Goal: Information Seeking & Learning: Learn about a topic

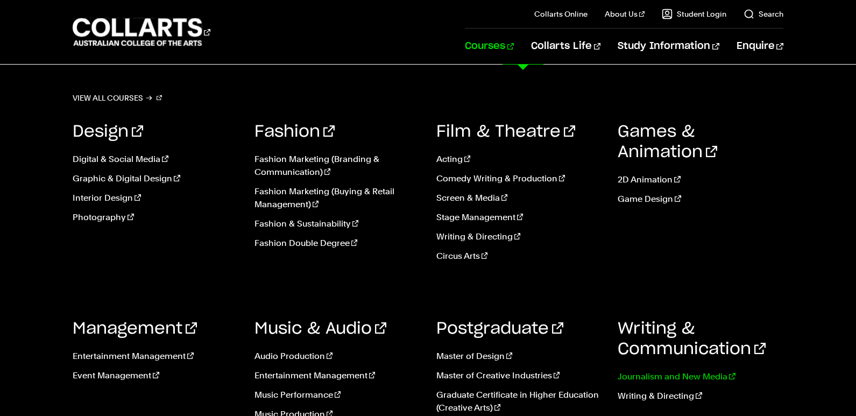
click at [657, 377] on link "Journalism and New Media" at bounding box center [700, 376] width 166 height 13
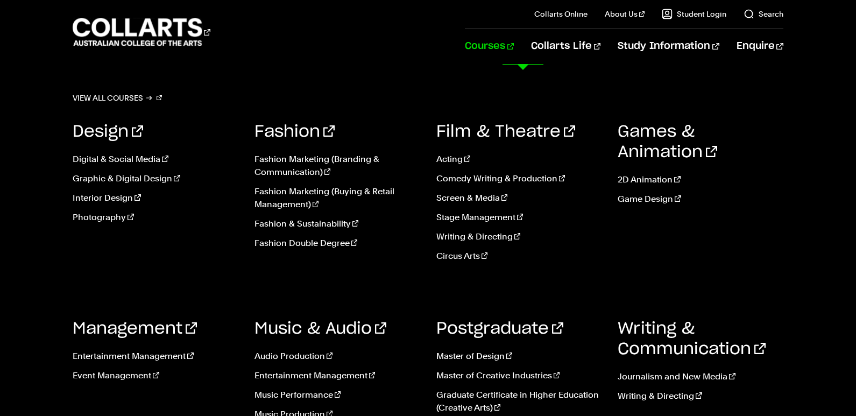
scroll to position [1066, 0]
click at [452, 159] on link "Acting" at bounding box center [519, 159] width 166 height 13
click at [453, 159] on link "Acting" at bounding box center [519, 159] width 166 height 13
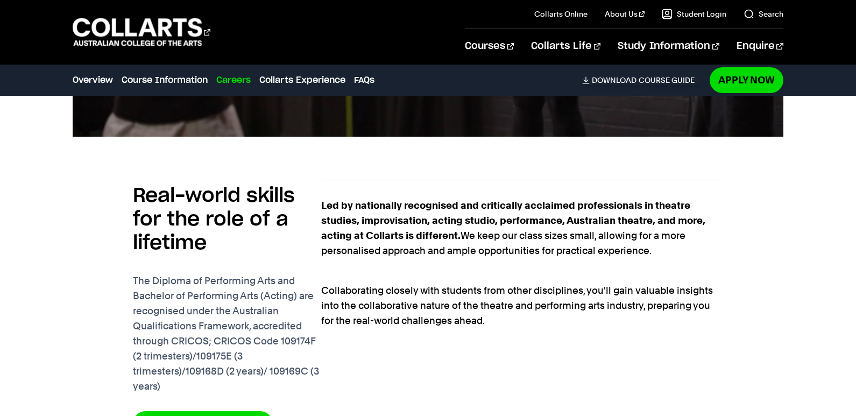
scroll to position [690, 0]
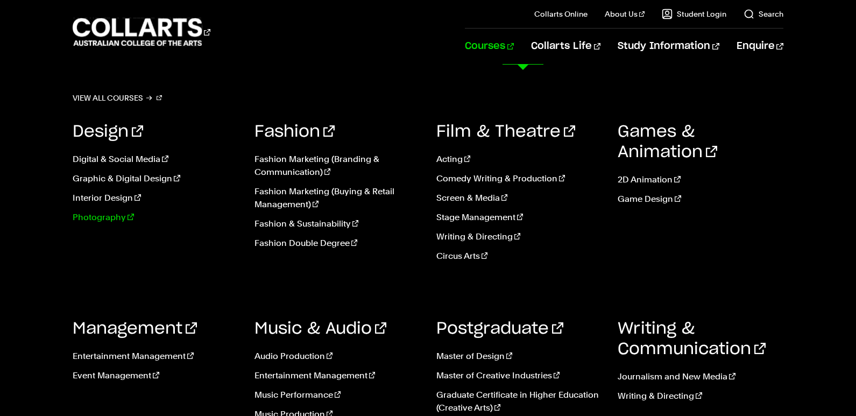
click at [107, 221] on link "Photography" at bounding box center [156, 217] width 166 height 13
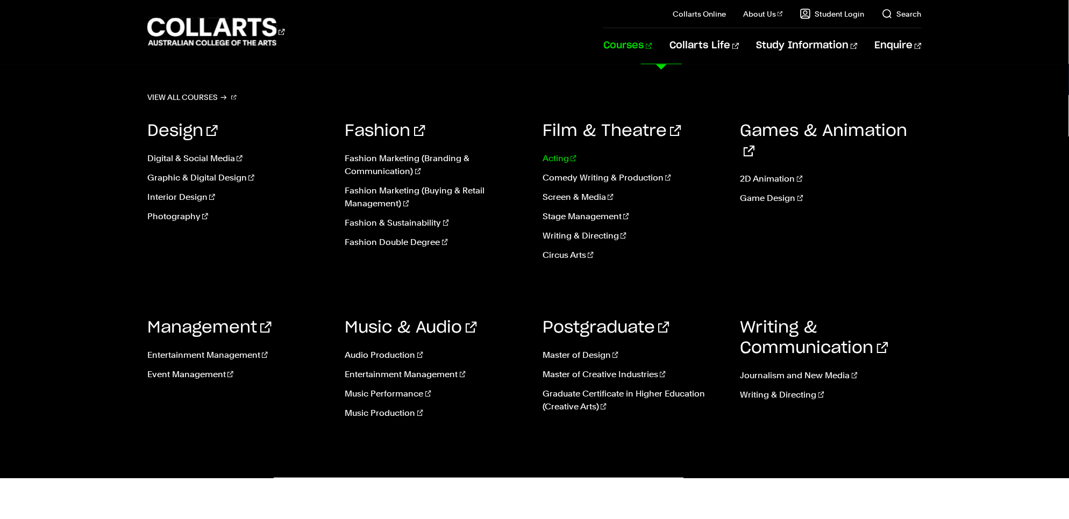
click at [560, 161] on link "Acting" at bounding box center [634, 159] width 182 height 13
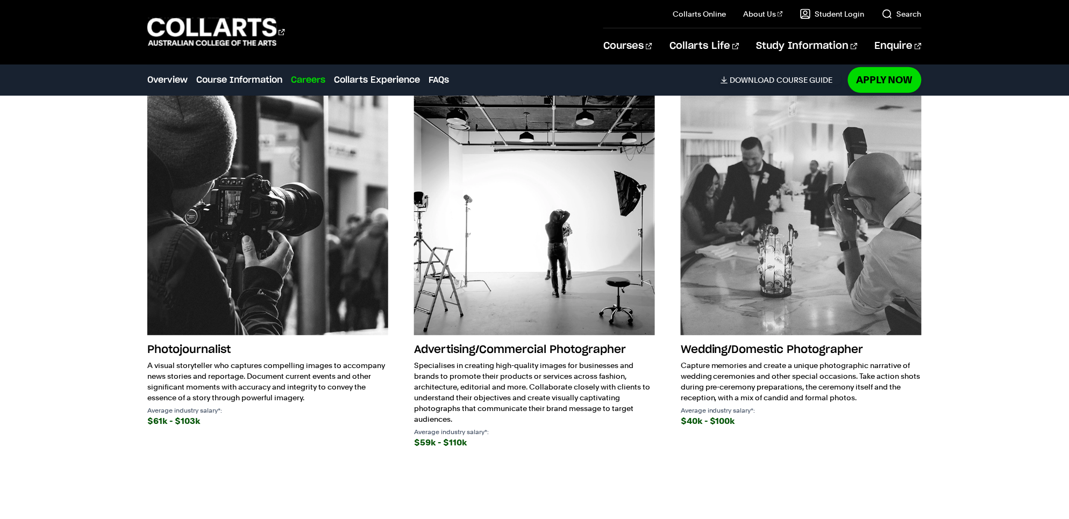
scroll to position [1644, 0]
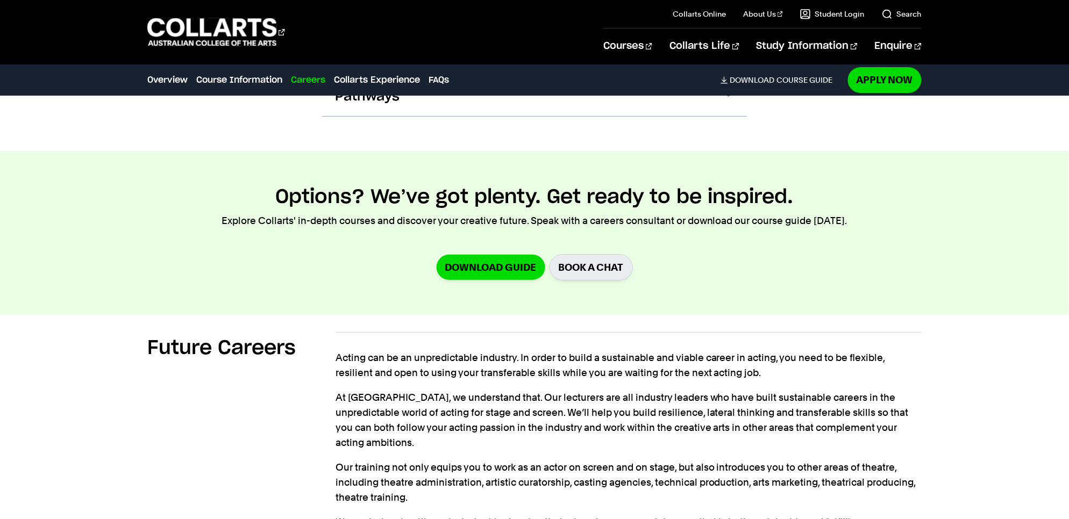
scroll to position [1291, 0]
